Goal: Transaction & Acquisition: Purchase product/service

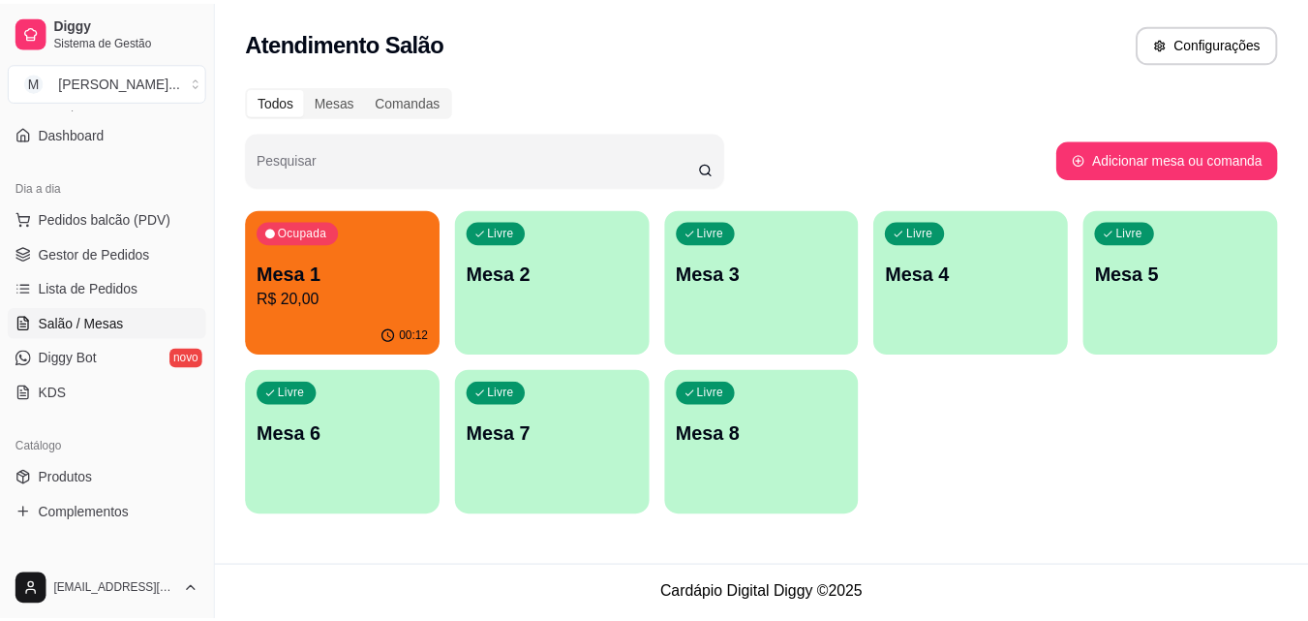
scroll to position [254, 0]
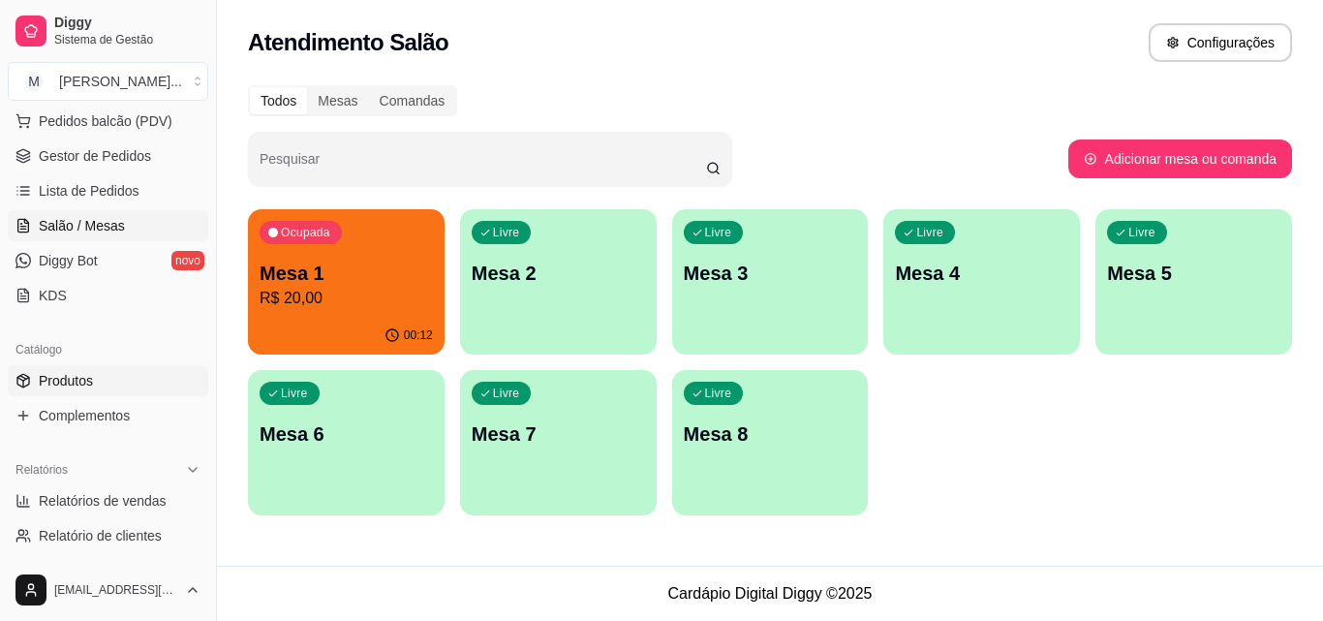
click at [109, 368] on link "Produtos" at bounding box center [108, 380] width 200 height 31
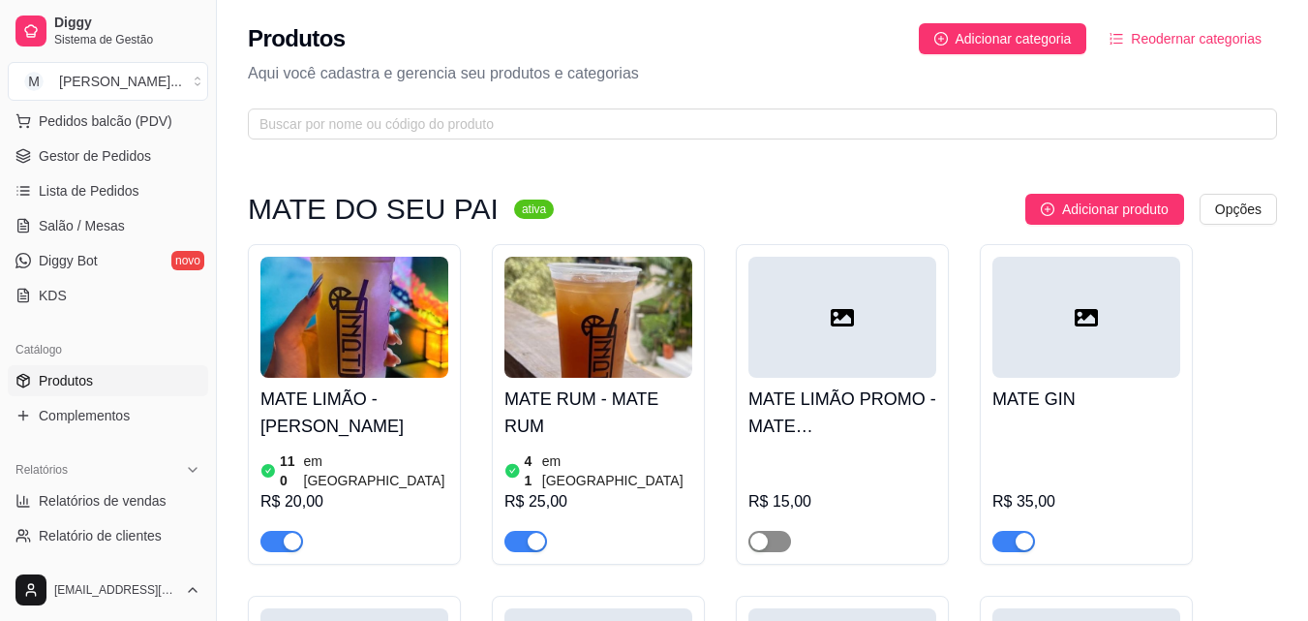
click at [758, 533] on div "button" at bounding box center [759, 541] width 17 height 17
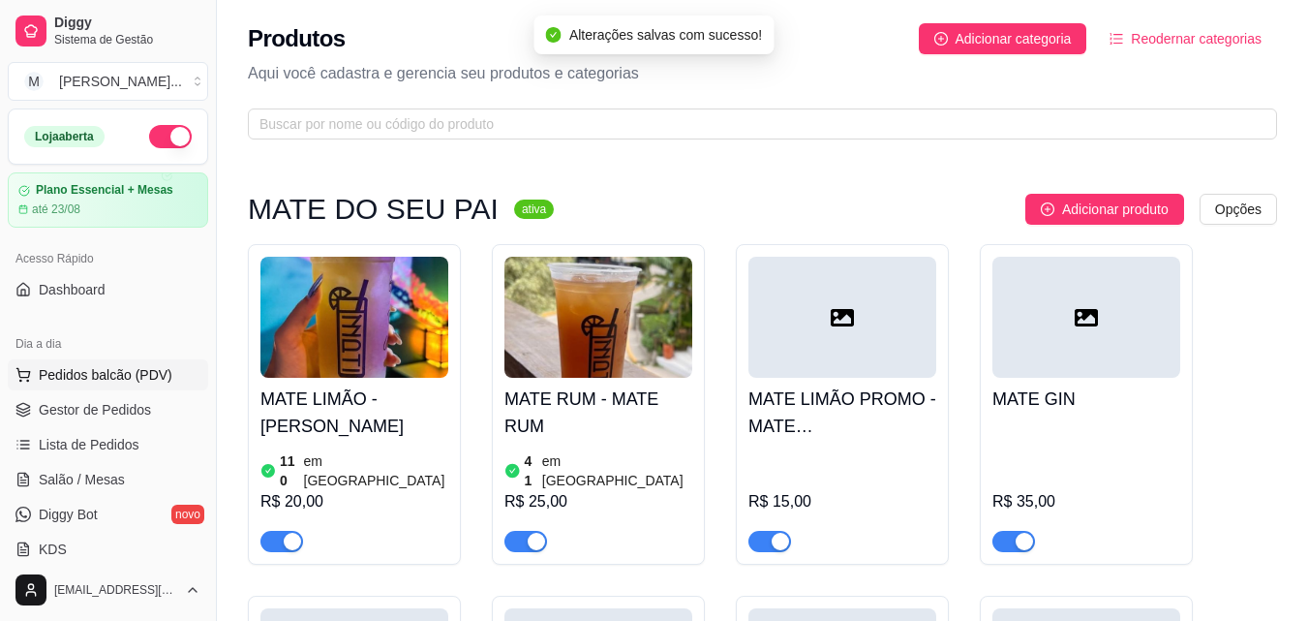
click at [123, 380] on span "Pedidos balcão (PDV)" at bounding box center [106, 374] width 134 height 19
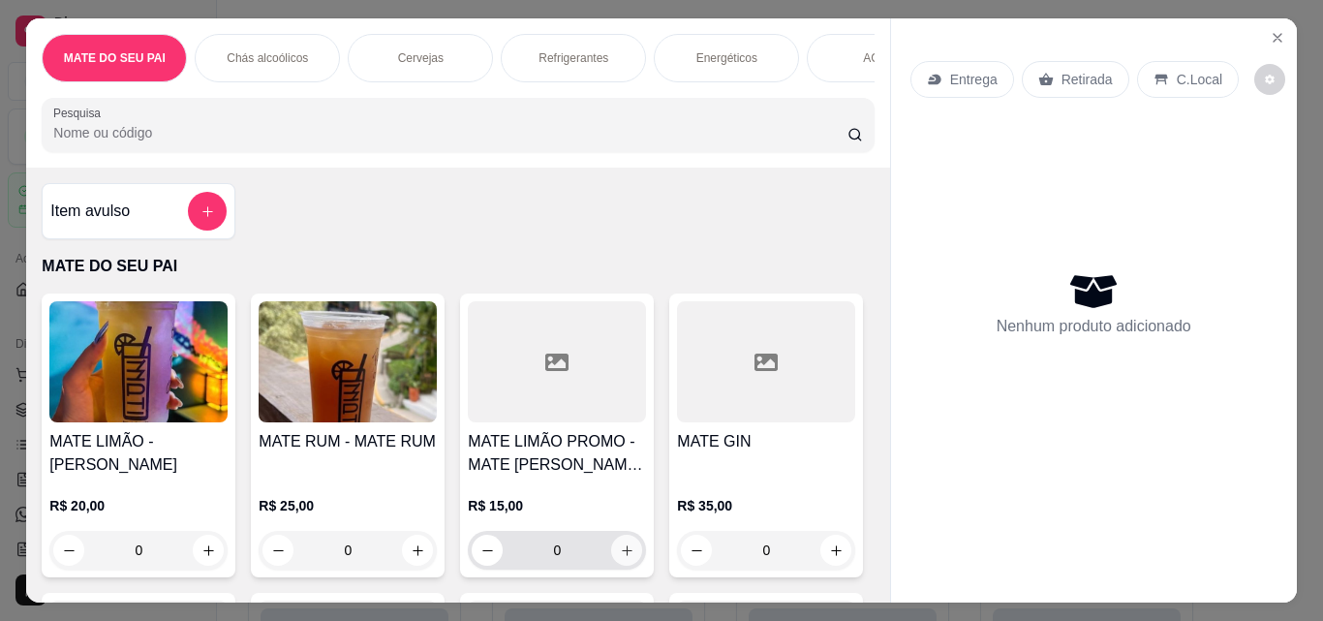
click at [632, 556] on button "increase-product-quantity" at bounding box center [626, 550] width 31 height 31
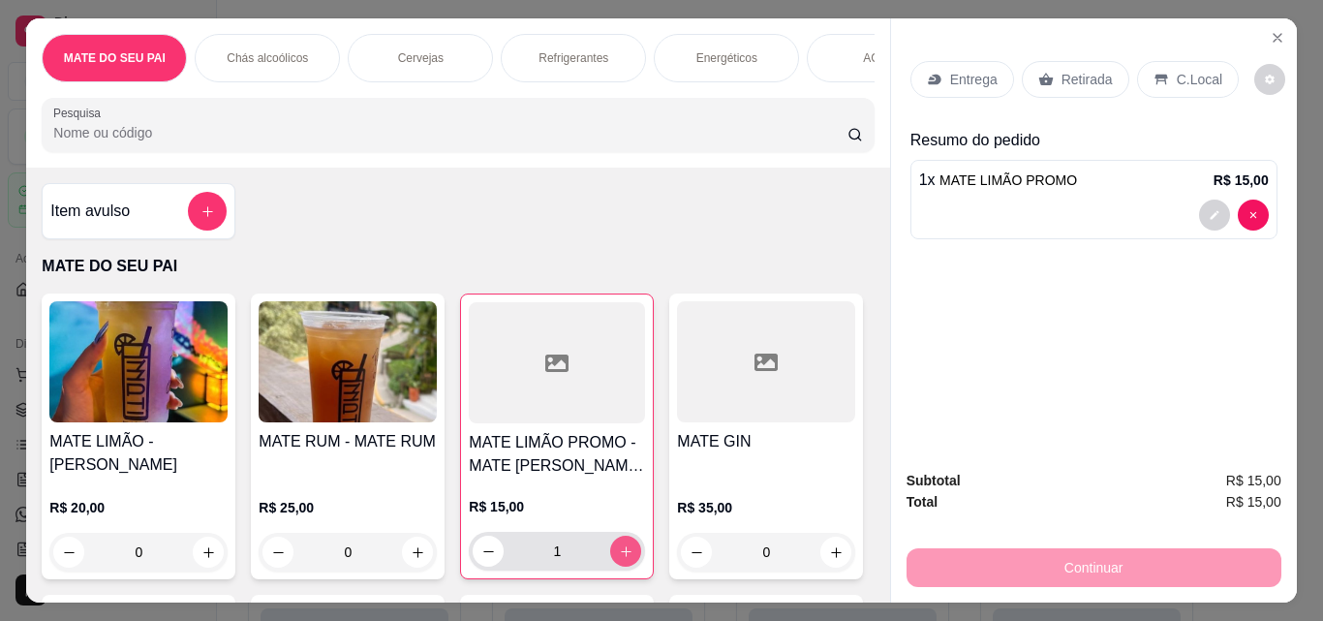
click at [632, 556] on button "increase-product-quantity" at bounding box center [625, 551] width 31 height 31
type input "2"
click at [1041, 95] on div "Entrega Retirada C.Local" at bounding box center [1093, 80] width 367 height 68
click at [1041, 79] on icon at bounding box center [1045, 79] width 15 height 15
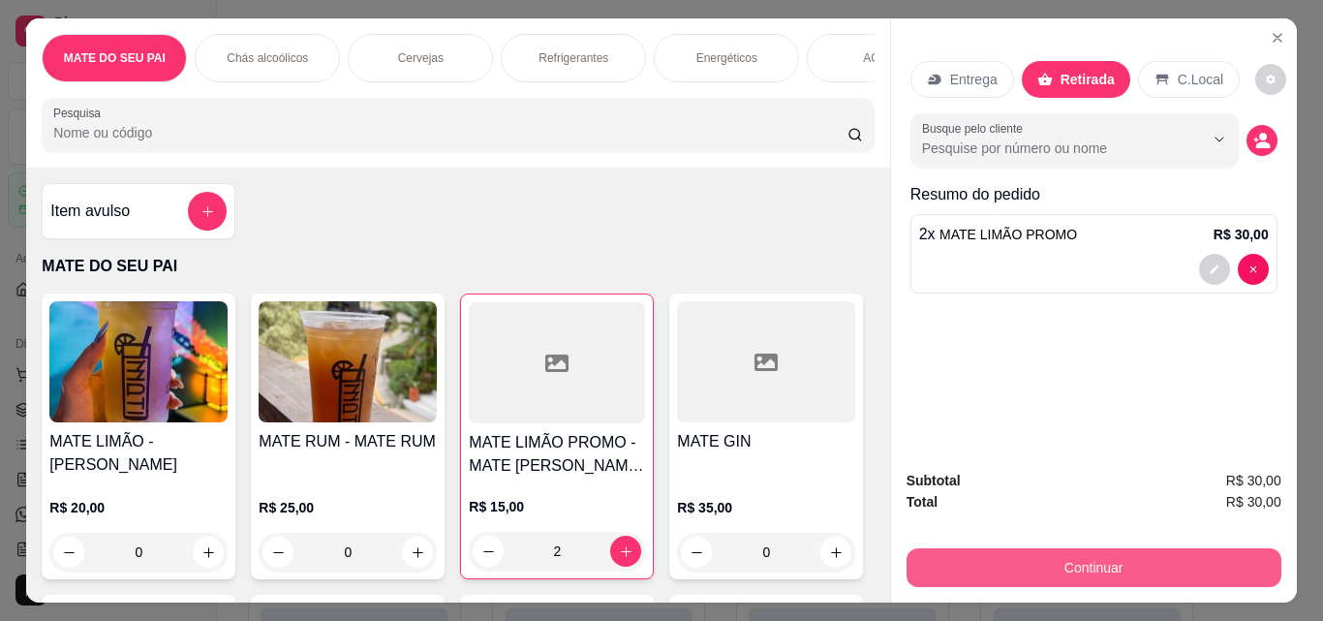
click at [1020, 543] on div "Continuar" at bounding box center [1094, 565] width 375 height 44
click at [1020, 550] on button "Continuar" at bounding box center [1094, 567] width 375 height 39
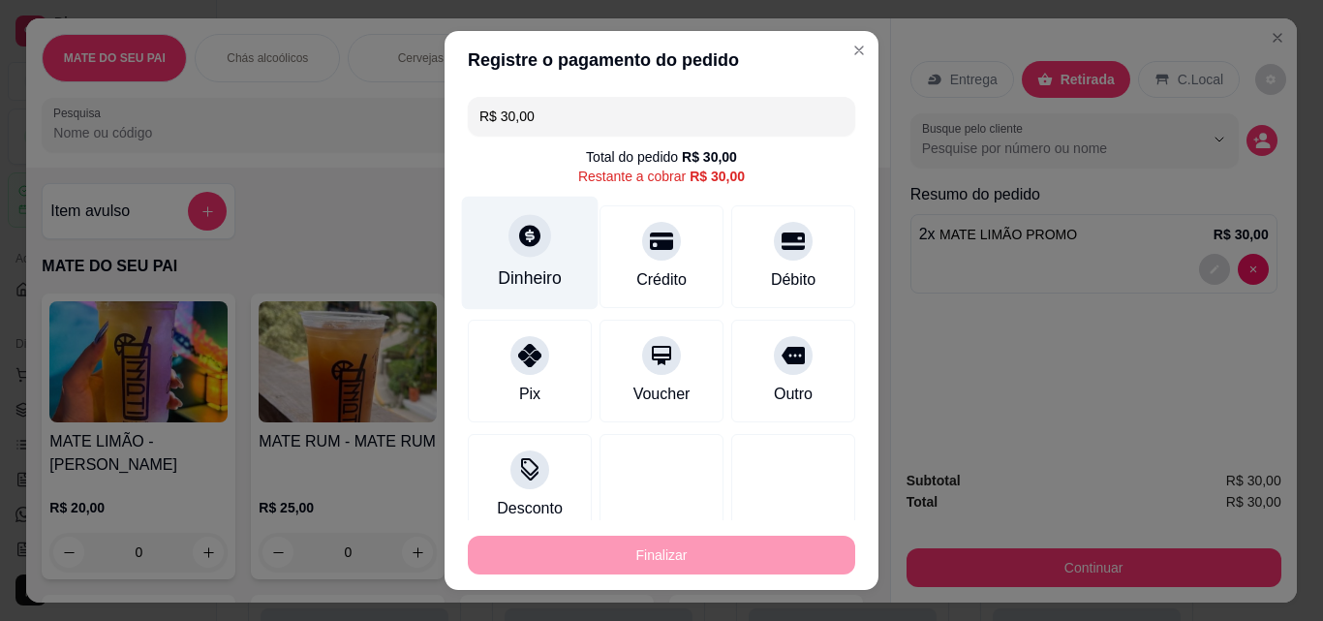
click at [498, 287] on div "Dinheiro" at bounding box center [530, 277] width 64 height 25
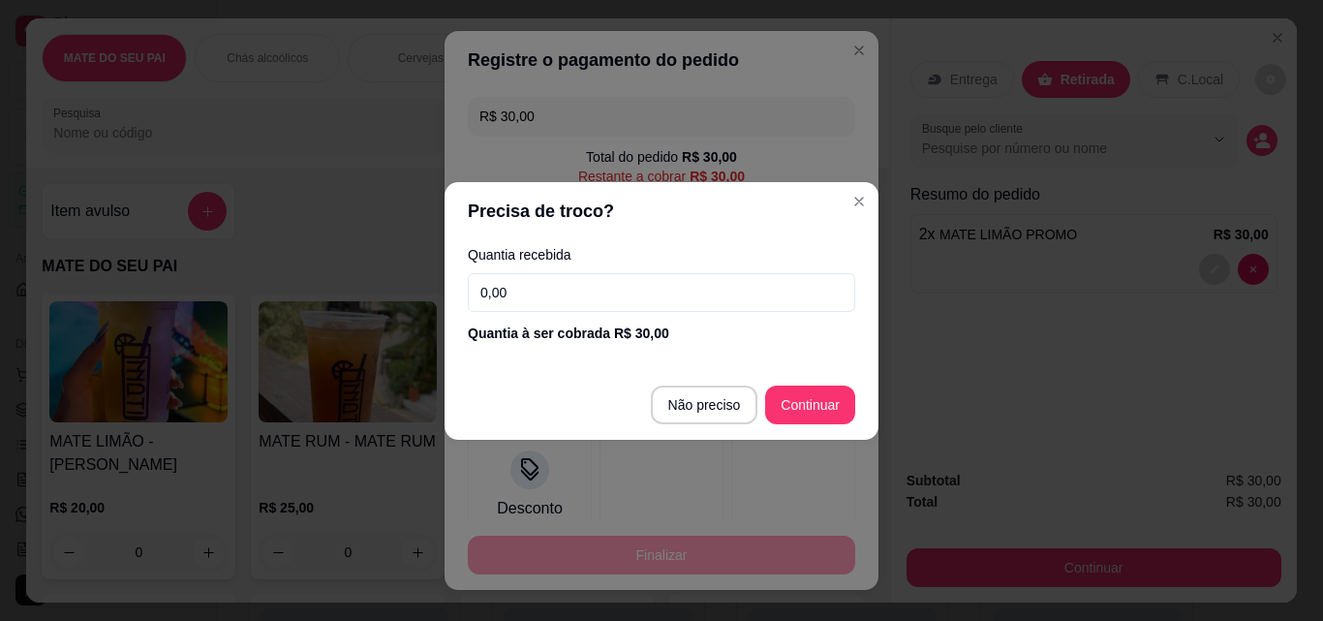
click at [557, 312] on div "Quantia recebida 0,00 Quantia à ser cobrada R$ 30,00" at bounding box center [662, 295] width 434 height 110
click at [553, 298] on input "0,00" at bounding box center [661, 292] width 387 height 39
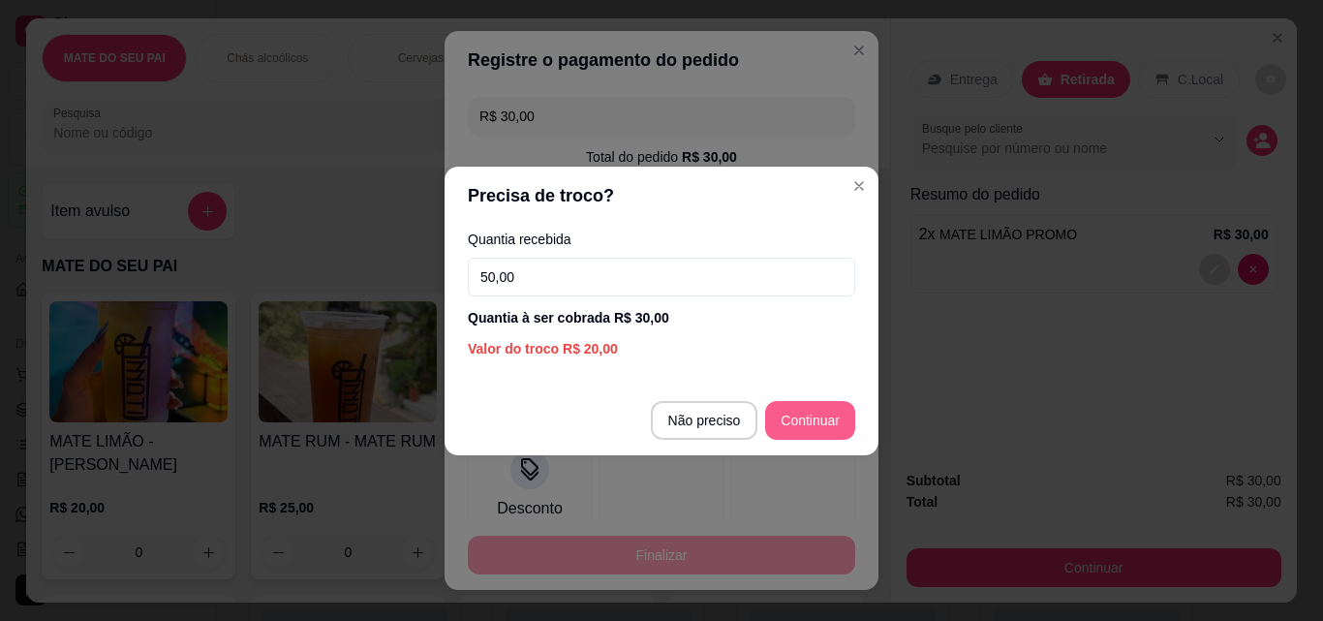
type input "50,00"
type input "R$ 0,00"
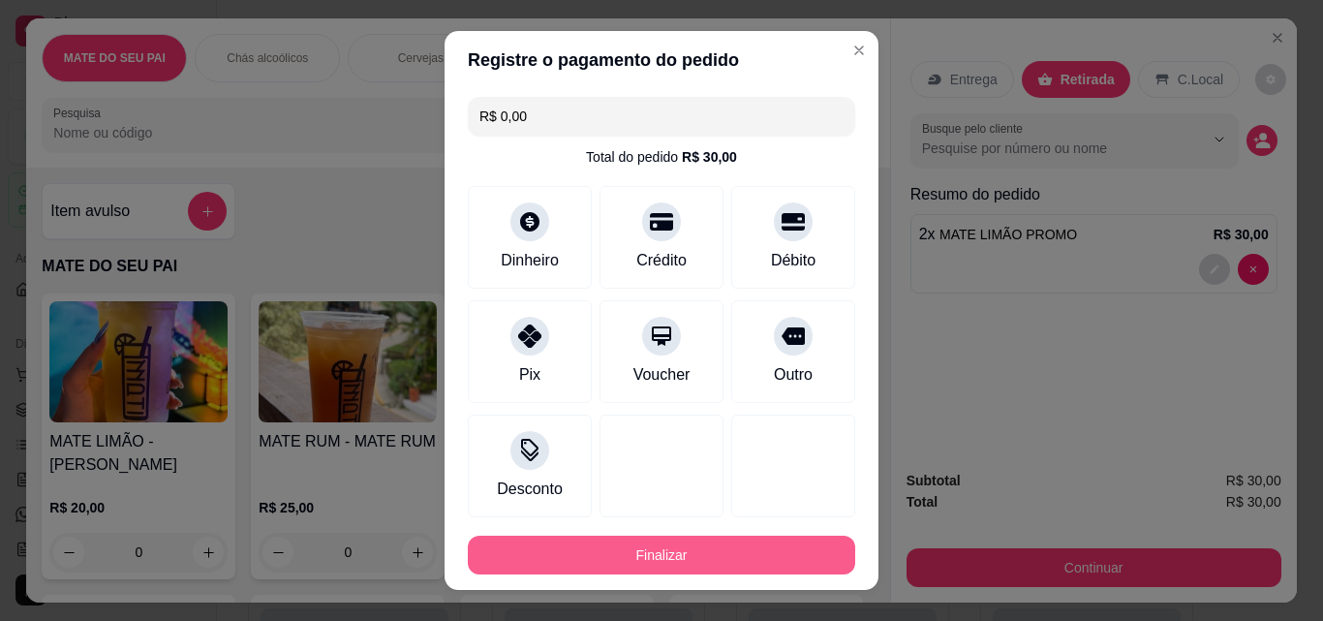
click at [671, 560] on button "Finalizar" at bounding box center [661, 555] width 387 height 39
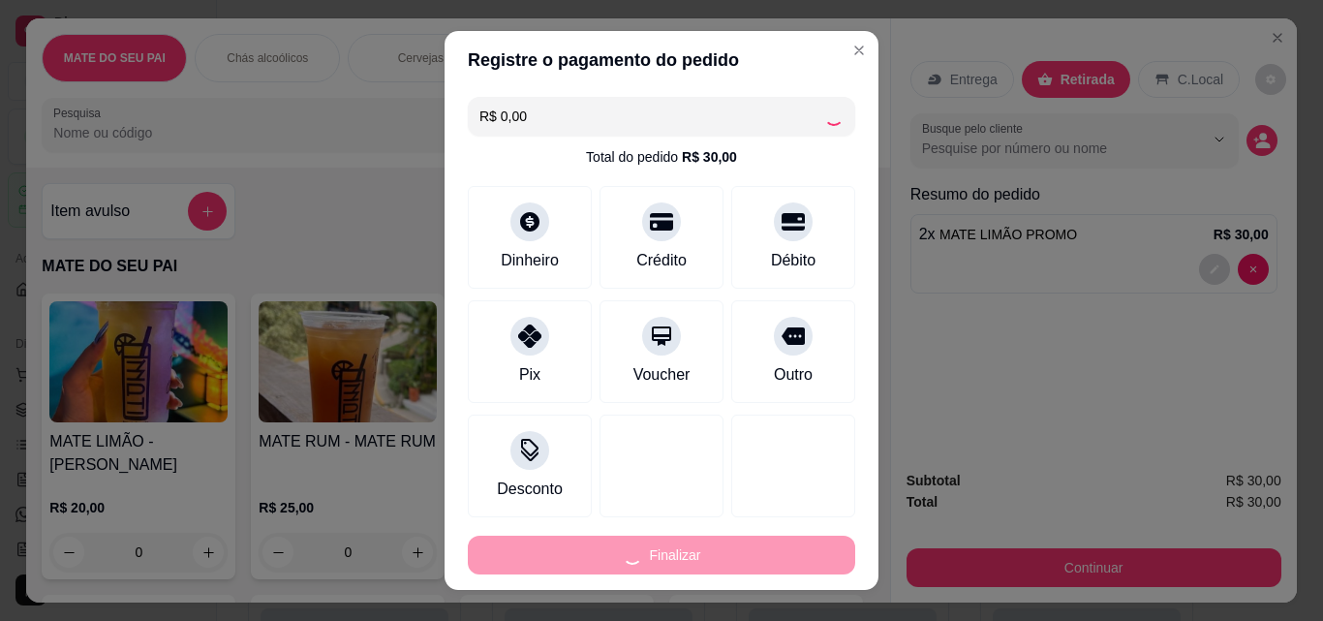
type input "0"
type input "-R$ 30,00"
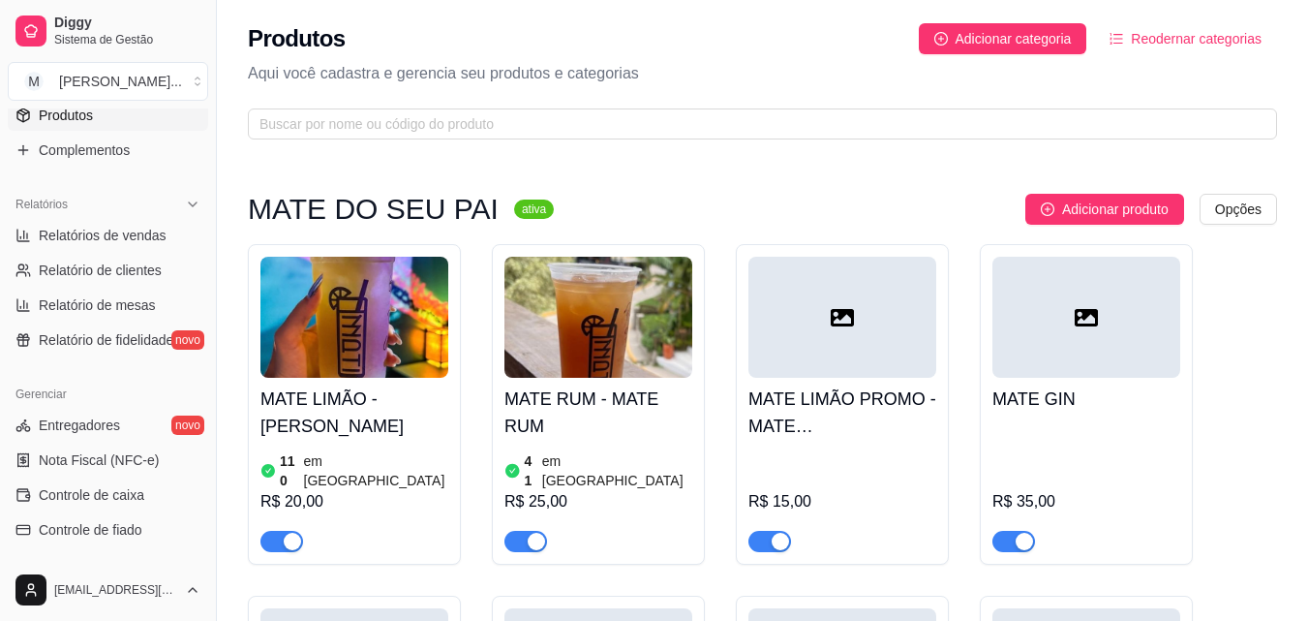
scroll to position [556, 0]
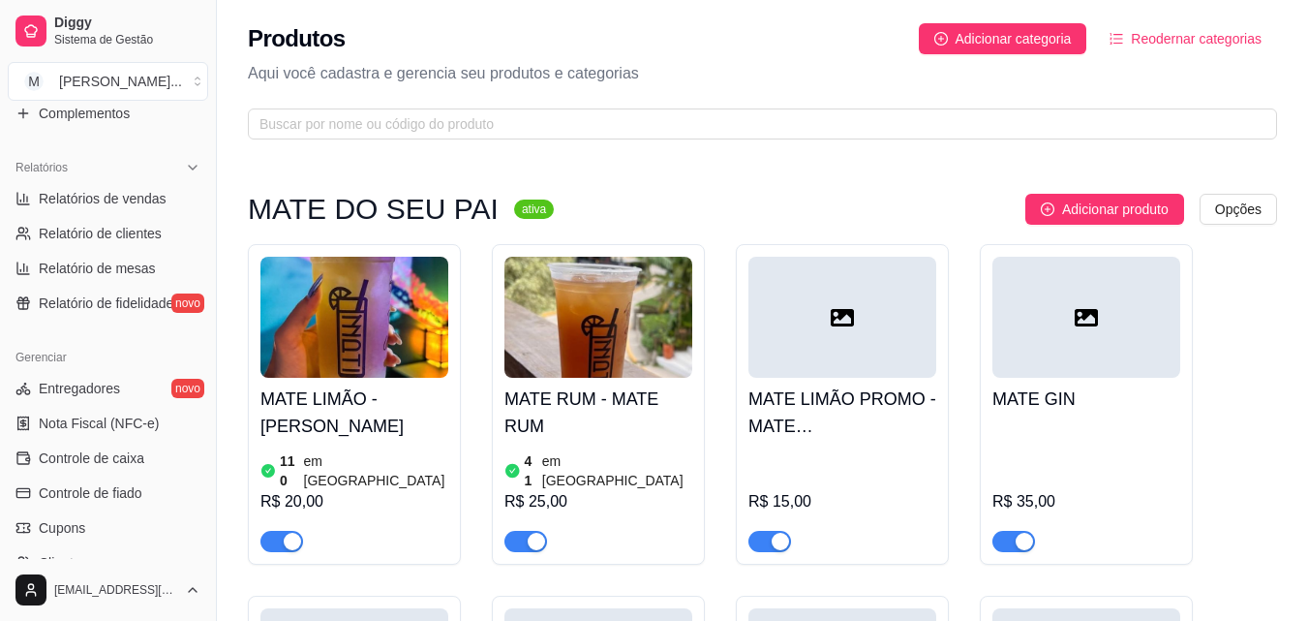
click at [752, 531] on span "button" at bounding box center [770, 541] width 43 height 21
click at [96, 462] on span "Controle de caixa" at bounding box center [92, 457] width 106 height 19
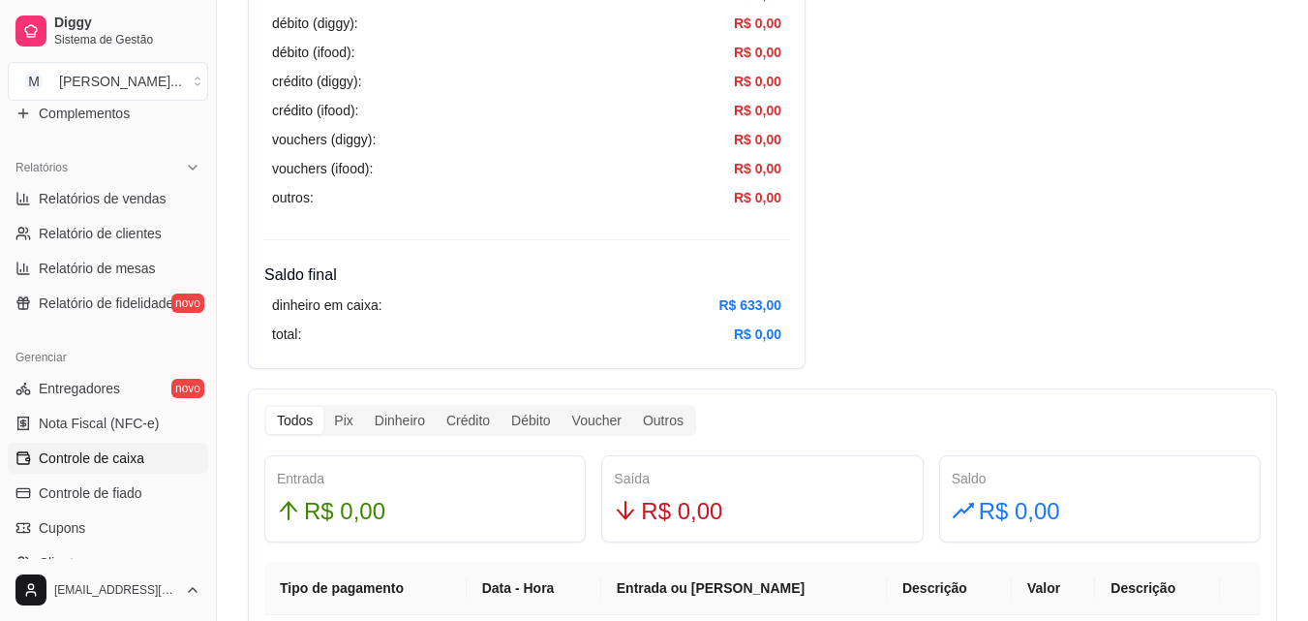
scroll to position [780, 0]
